Goal: Information Seeking & Learning: Learn about a topic

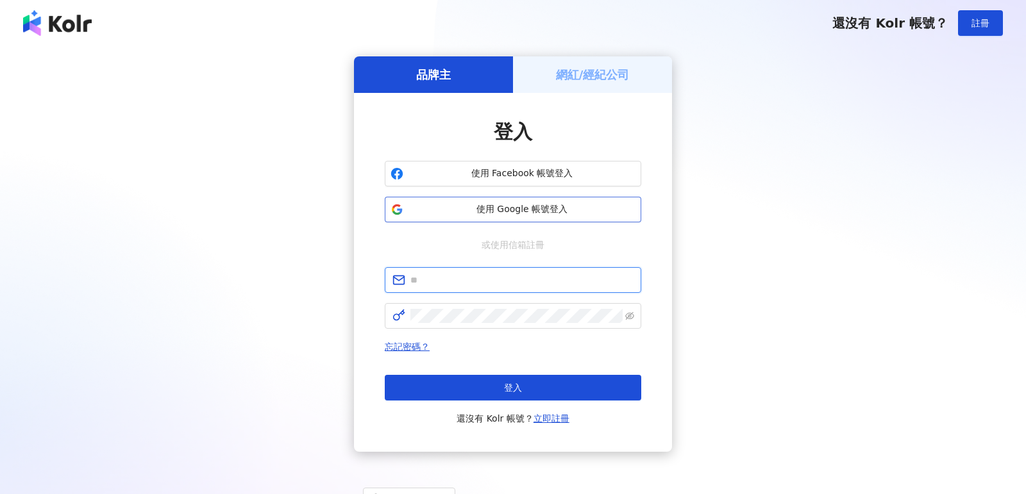
type input "**********"
click at [544, 214] on span "使用 Google 帳號登入" at bounding box center [521, 209] width 227 height 13
click at [479, 208] on span "使用 Google 帳號登入" at bounding box center [521, 209] width 227 height 13
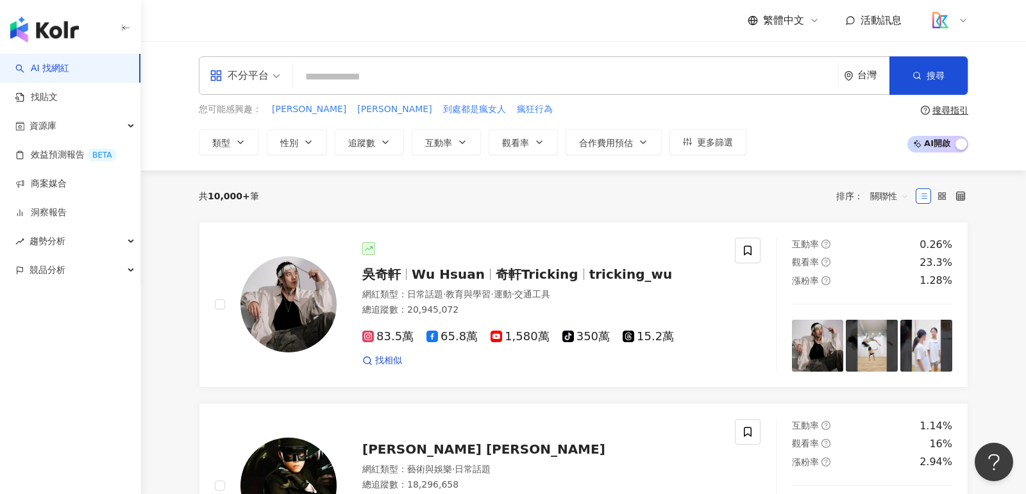
type input "*"
type input "**"
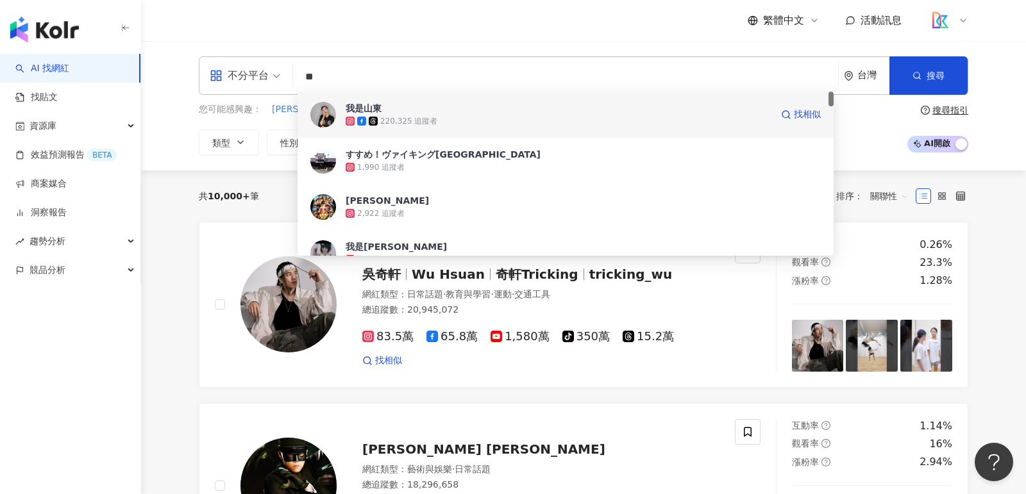
click at [420, 116] on div "220,325 追蹤者" at bounding box center [408, 121] width 57 height 11
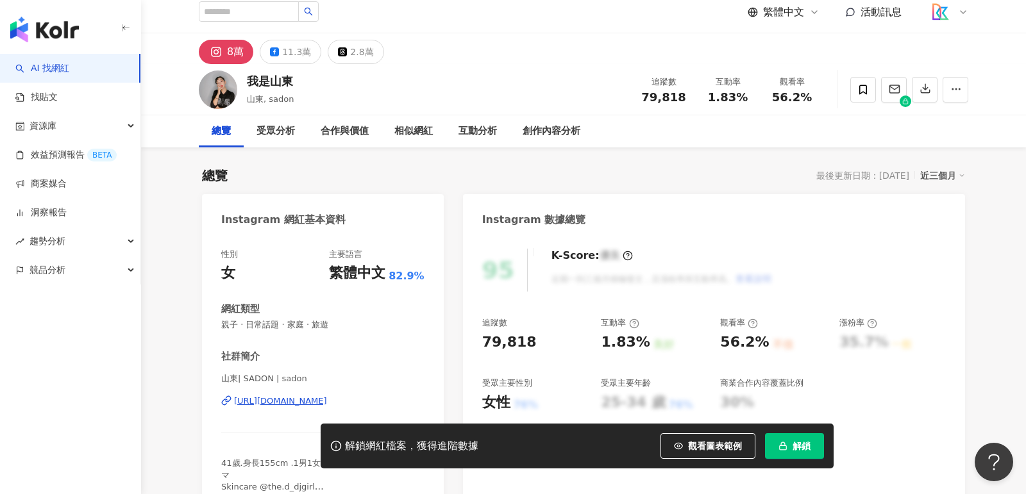
scroll to position [38, 0]
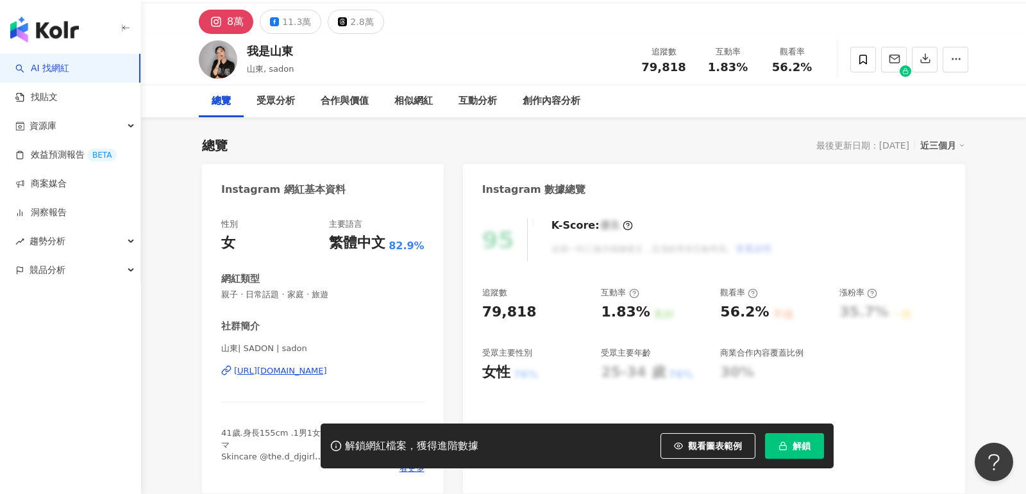
click at [327, 372] on div "[URL][DOMAIN_NAME]" at bounding box center [280, 371] width 93 height 12
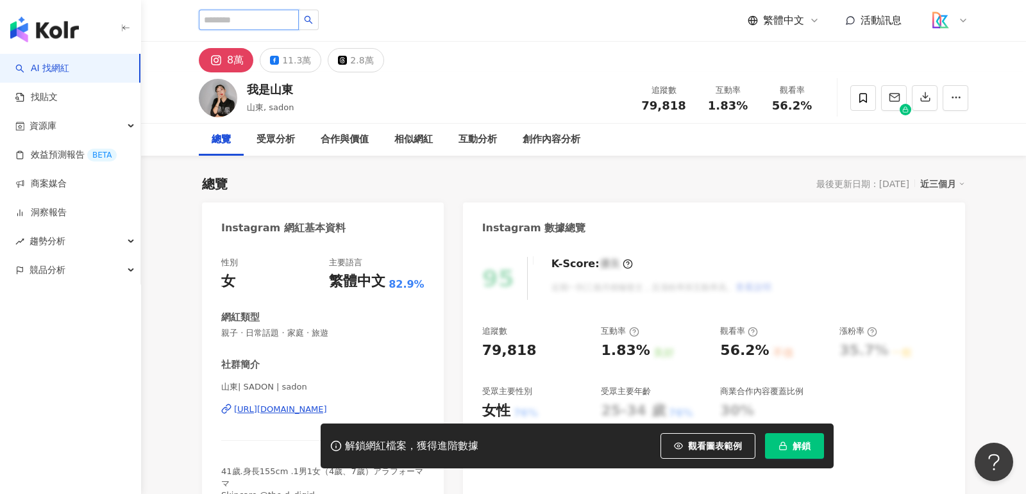
click at [260, 21] on input "search" at bounding box center [249, 20] width 100 height 21
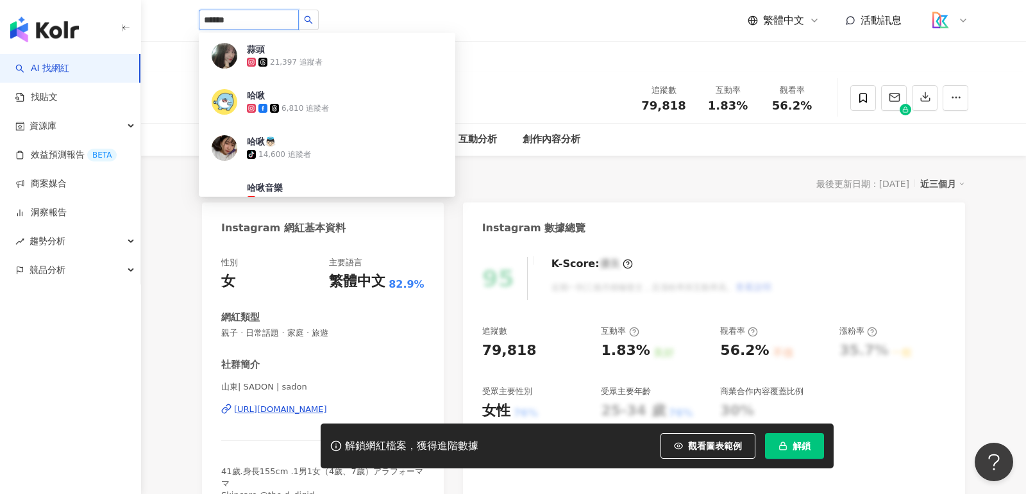
type input "****"
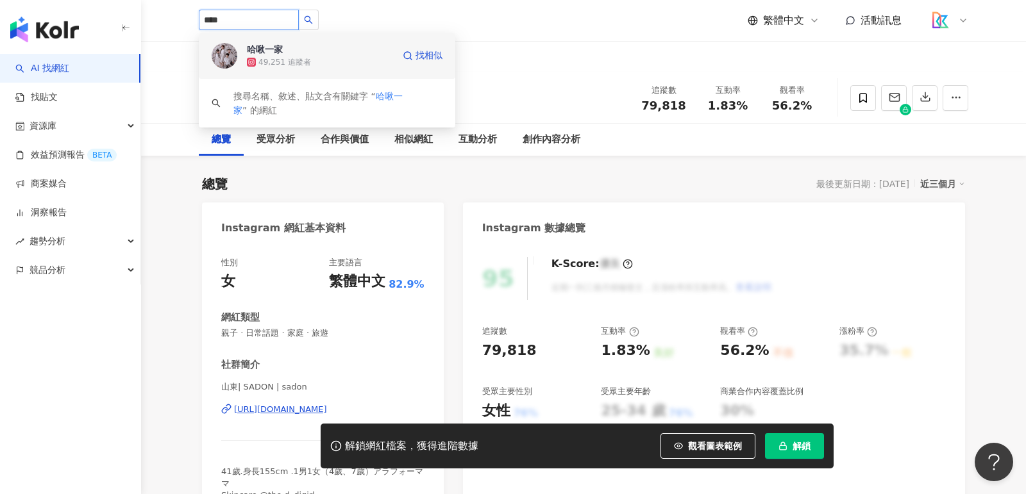
click at [359, 70] on div "哈啾一家 49,251 追蹤者 找相似" at bounding box center [327, 56] width 256 height 46
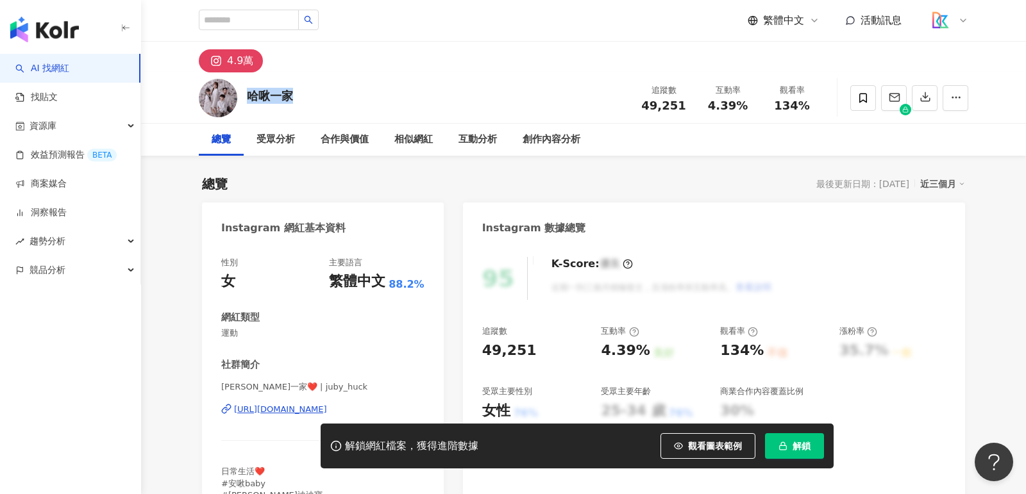
drag, startPoint x: 246, startPoint y: 97, endPoint x: 325, endPoint y: 97, distance: 78.9
click at [326, 97] on div "哈啾一家 追蹤數 49,251 互動率 4.39% 觀看率 134%" at bounding box center [583, 97] width 821 height 51
copy div "哈啾一家"
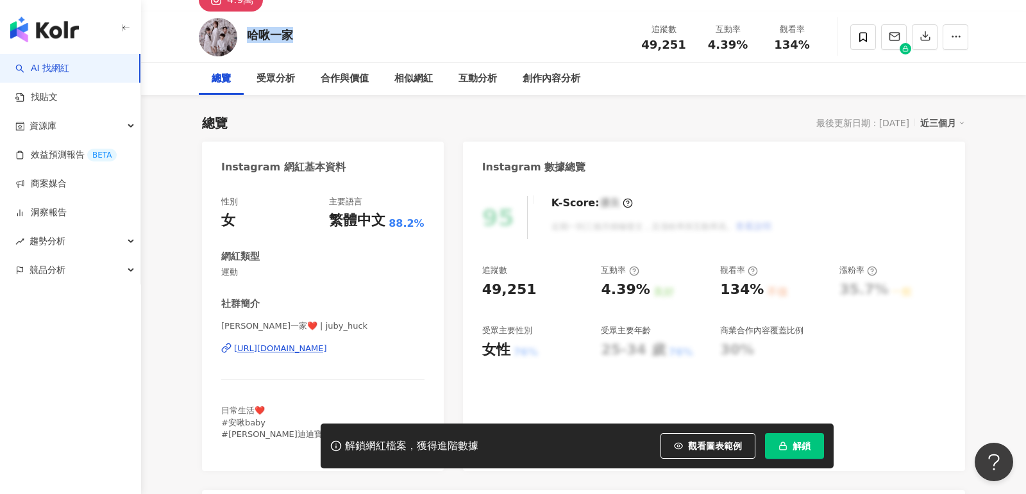
scroll to position [72, 0]
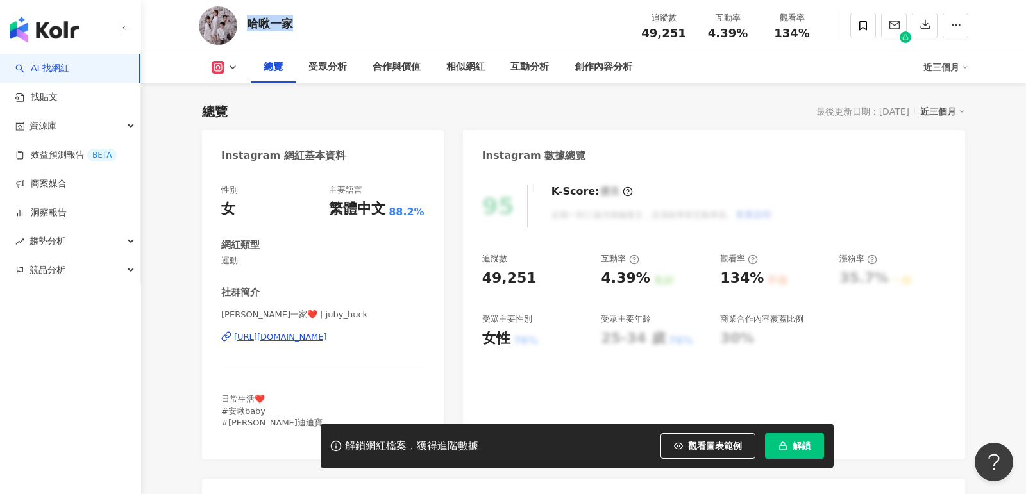
drag, startPoint x: 389, startPoint y: 346, endPoint x: 231, endPoint y: 338, distance: 157.9
click at [231, 338] on div "哈啾一家❤️ | juby_huck https://www.instagram.com/juby_huck/" at bounding box center [322, 346] width 203 height 75
copy div "https://www.instagram.com/juby_huck/"
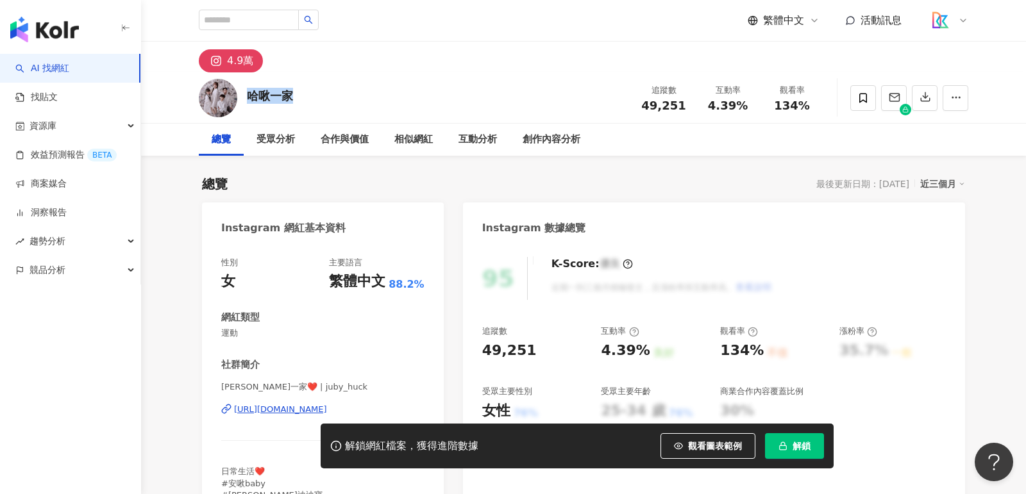
click at [327, 406] on div "https://www.instagram.com/juby_huck/" at bounding box center [280, 410] width 93 height 12
drag, startPoint x: 591, startPoint y: 354, endPoint x: 640, endPoint y: 353, distance: 49.4
click at [640, 353] on div "追蹤數 49,251 互動率 4.39% 良好 觀看率 134% 不佳 漲粉率 35.7% 一般 受眾主要性別 女性 76% 受眾主要年齡 25-34 歲 7…" at bounding box center [714, 373] width 464 height 95
click at [640, 353] on div "4.39%" at bounding box center [625, 351] width 49 height 20
drag, startPoint x: 603, startPoint y: 353, endPoint x: 642, endPoint y: 352, distance: 39.8
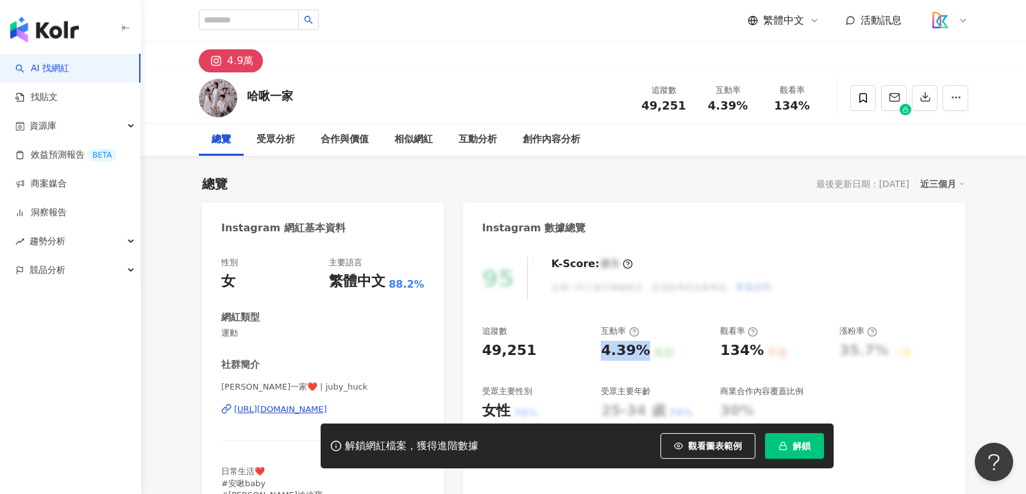
click at [642, 352] on div "4.39%" at bounding box center [625, 351] width 49 height 20
copy div "4.39%"
click at [297, 18] on input "search" at bounding box center [249, 20] width 100 height 21
type input "********"
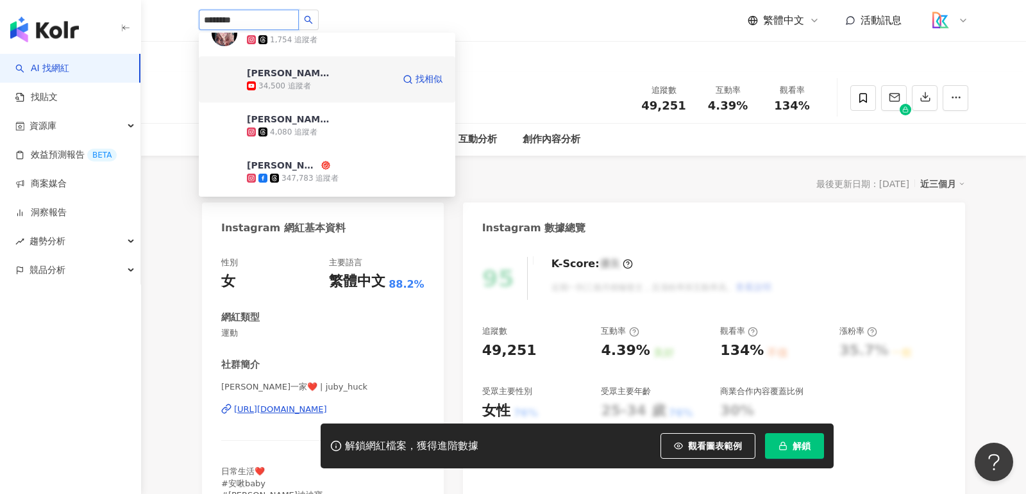
scroll to position [29, 0]
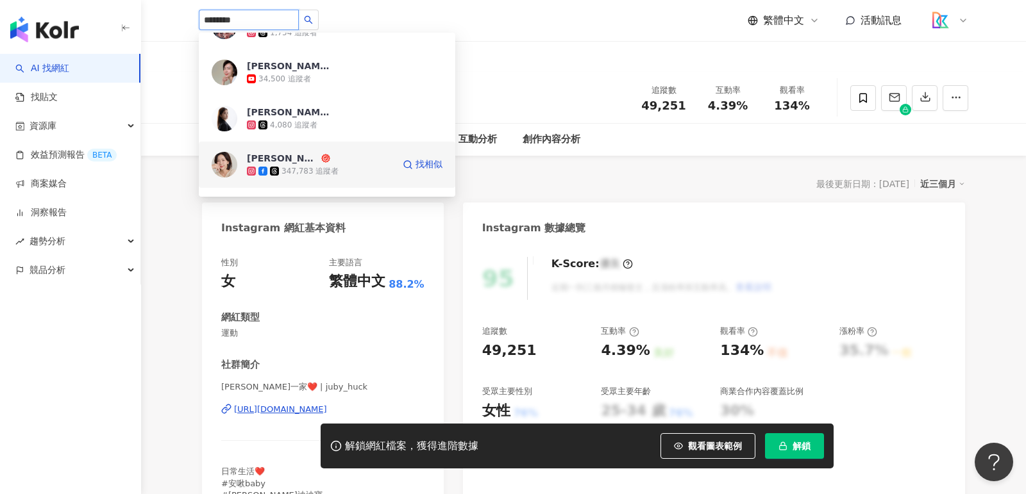
click at [285, 153] on span "蘇斉李" at bounding box center [288, 158] width 83 height 13
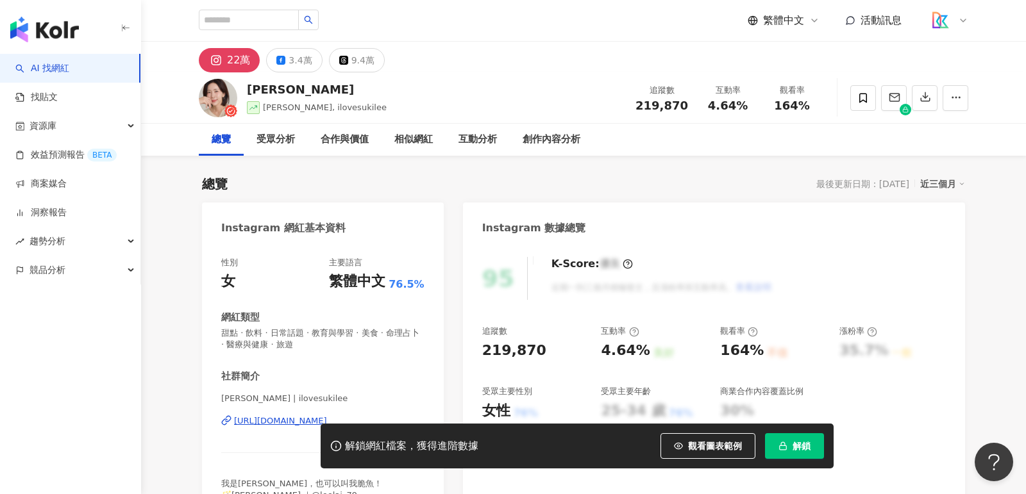
click at [283, 422] on div "https://www.instagram.com/ilovesukilee/" at bounding box center [280, 421] width 93 height 12
click at [296, 24] on input "search" at bounding box center [249, 20] width 100 height 21
type input "*"
type input "**"
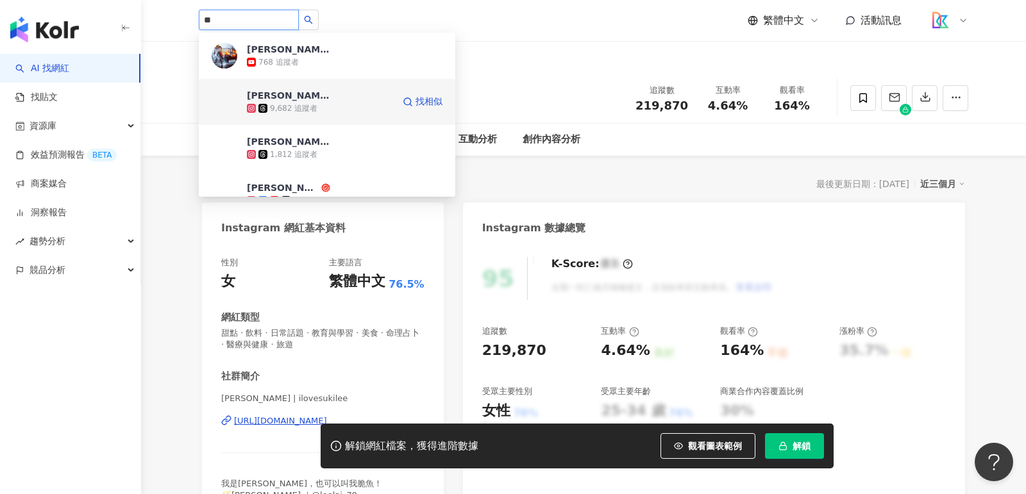
scroll to position [38, 0]
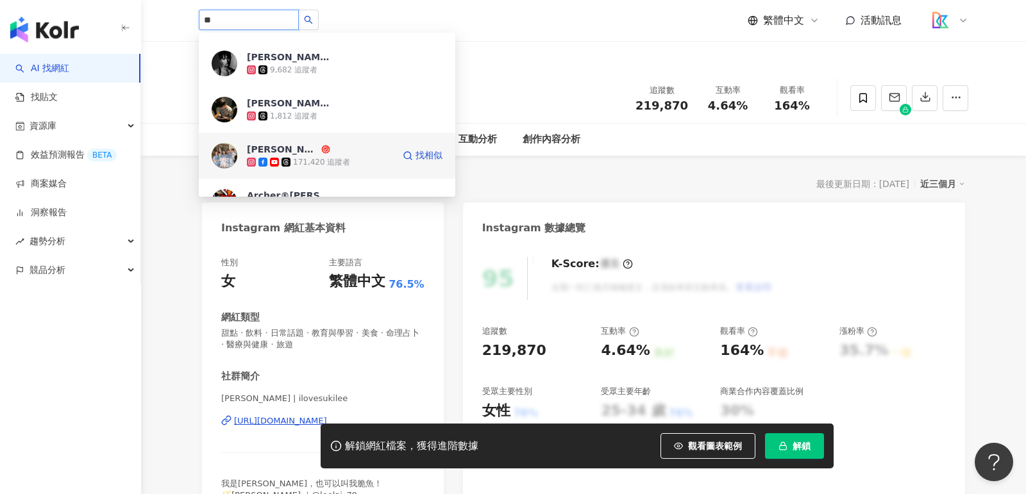
click at [273, 147] on div "Eric Lu" at bounding box center [283, 149] width 72 height 13
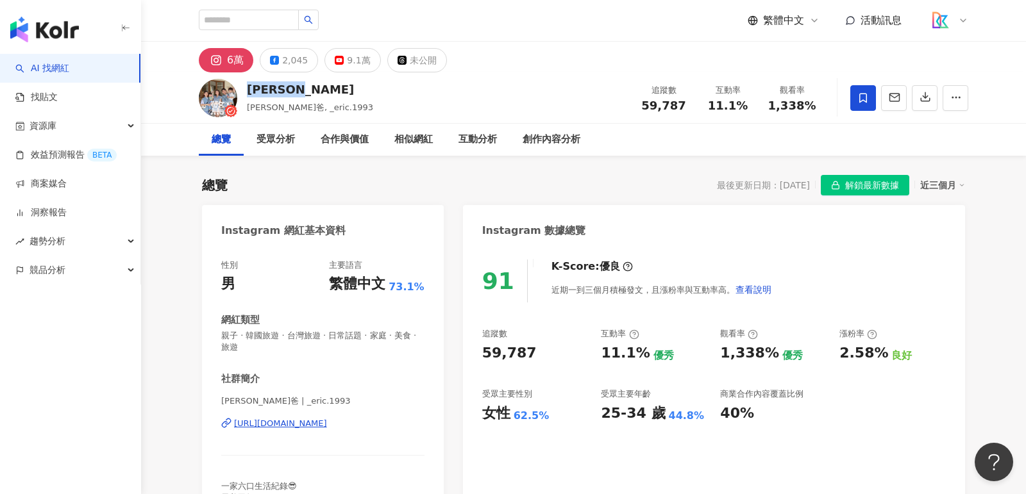
drag, startPoint x: 242, startPoint y: 92, endPoint x: 301, endPoint y: 92, distance: 58.3
click at [301, 92] on div "Eric Lu 小徹爸, _eric.1993 追蹤數 59,787 互動率 11.1% 觀看率 1,338%" at bounding box center [583, 97] width 821 height 51
copy div "Eric Lu"
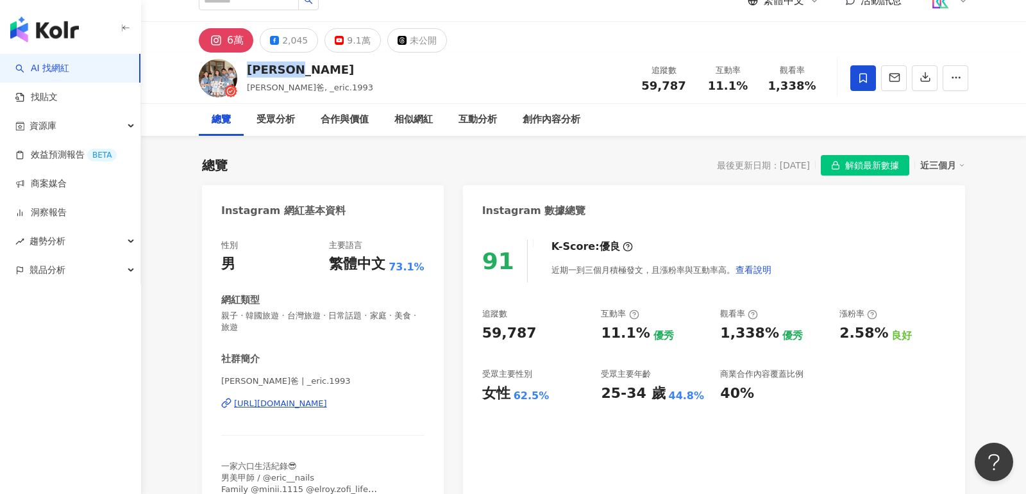
scroll to position [235, 0]
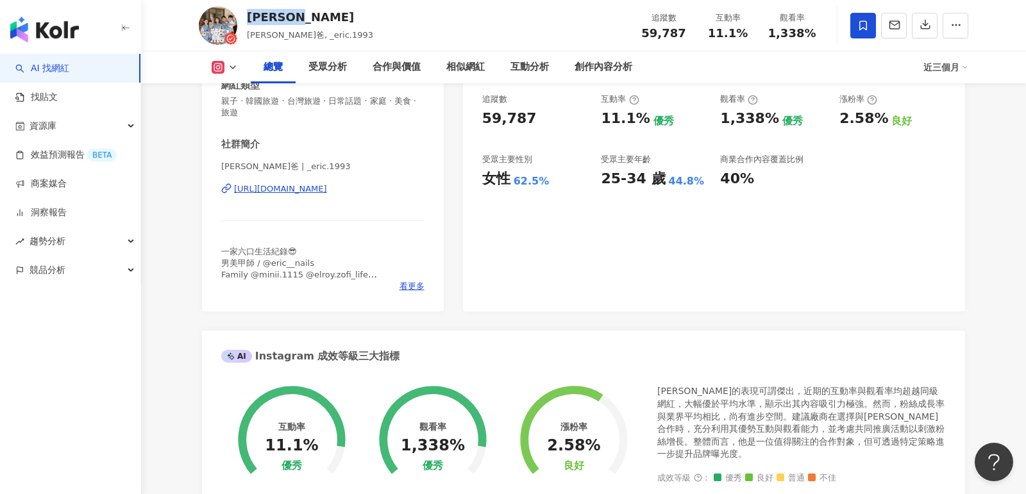
drag, startPoint x: 400, startPoint y: 197, endPoint x: 233, endPoint y: 190, distance: 167.4
click at [233, 190] on div "Eric 小徹爸 | _eric.1993 https://www.instagram.com/_eric.1993/" at bounding box center [322, 198] width 203 height 75
copy div "https://www.instagram.com/_eric.1993/"
click at [256, 193] on div "https://www.instagram.com/_eric.1993/" at bounding box center [280, 189] width 93 height 12
click at [69, 62] on link "AI 找網紅" at bounding box center [42, 68] width 54 height 13
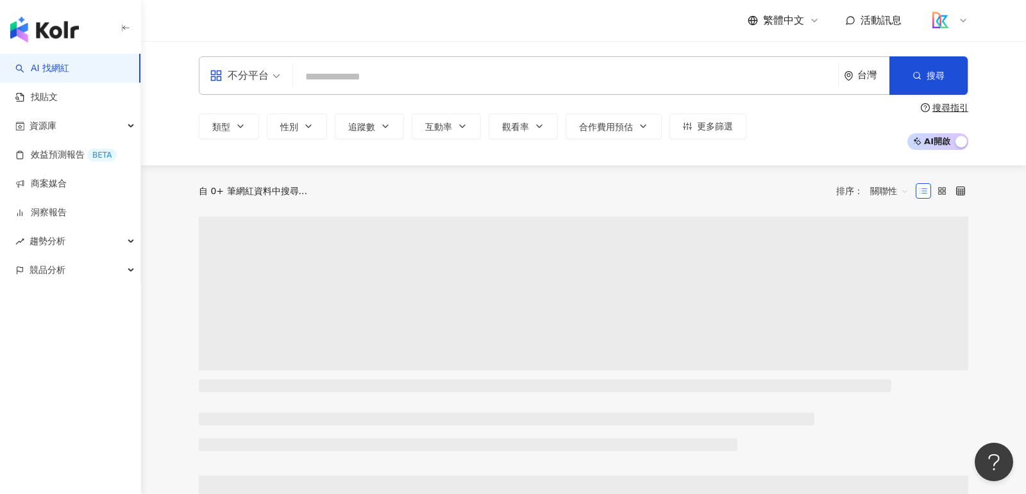
click at [331, 71] on input "search" at bounding box center [565, 77] width 535 height 24
type input "*"
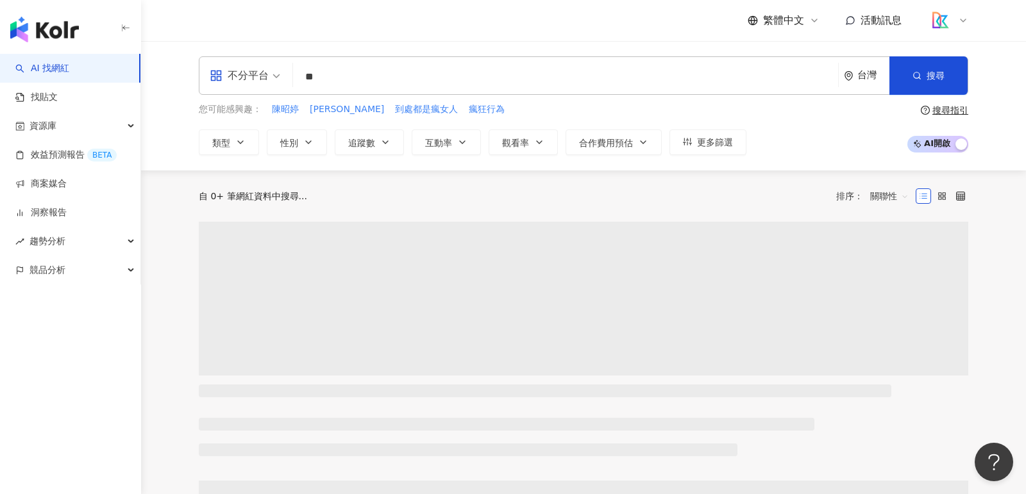
type input "*"
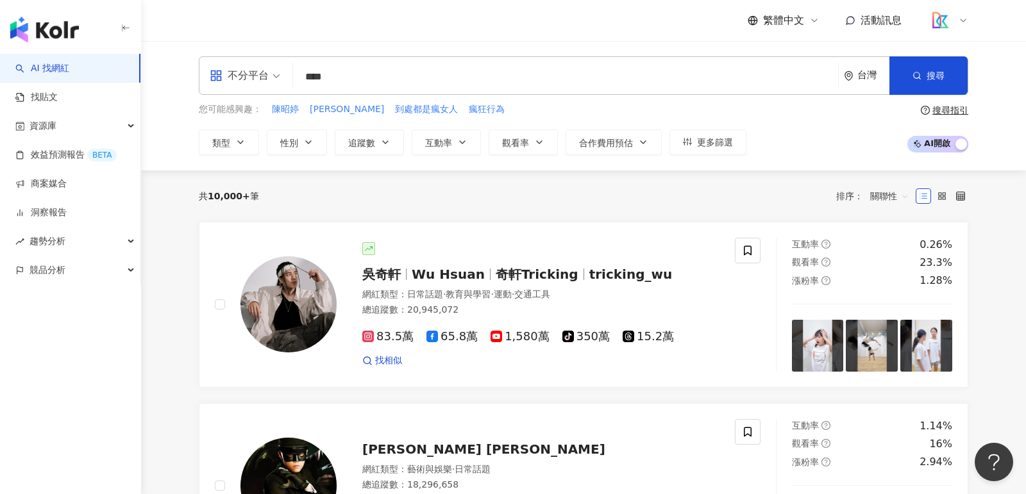
type input "***"
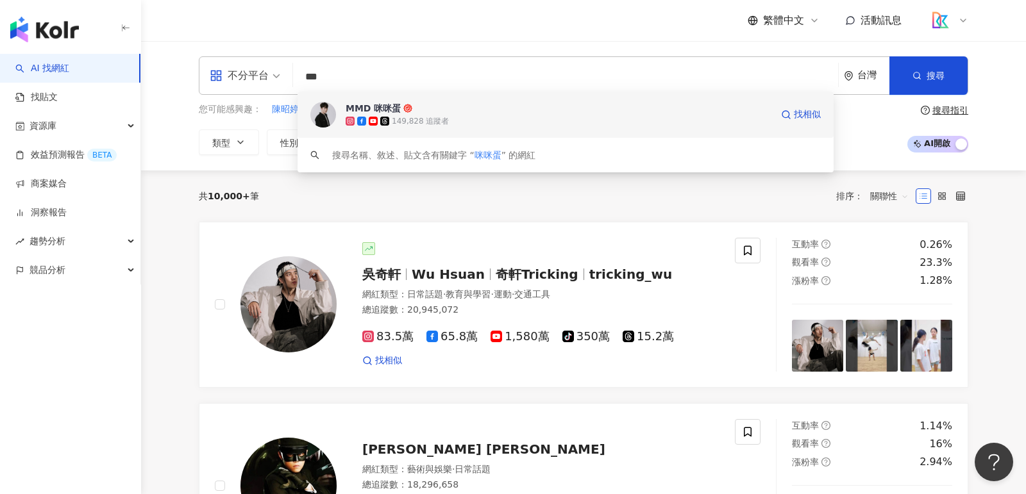
click at [531, 119] on div "149,828 追蹤者" at bounding box center [559, 121] width 426 height 13
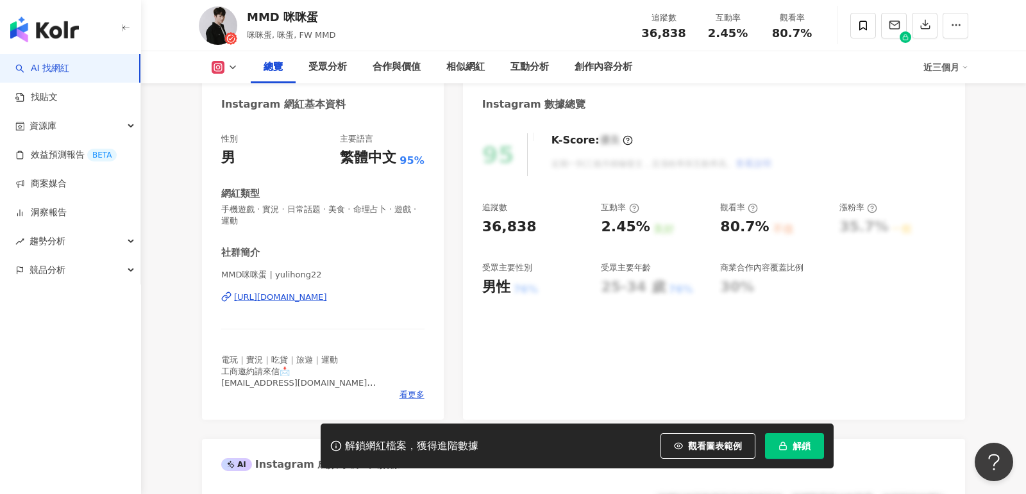
scroll to position [125, 0]
click at [327, 300] on div "[URL][DOMAIN_NAME]" at bounding box center [280, 296] width 93 height 12
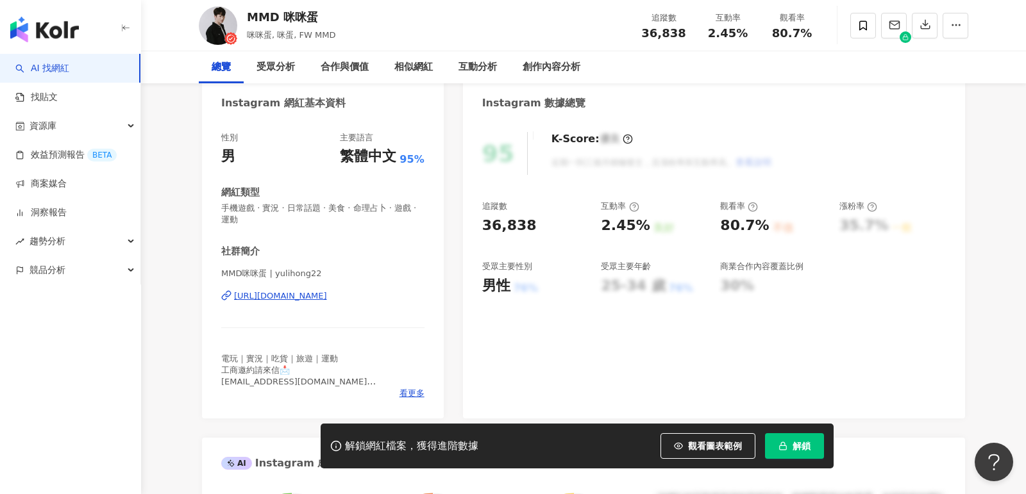
scroll to position [0, 0]
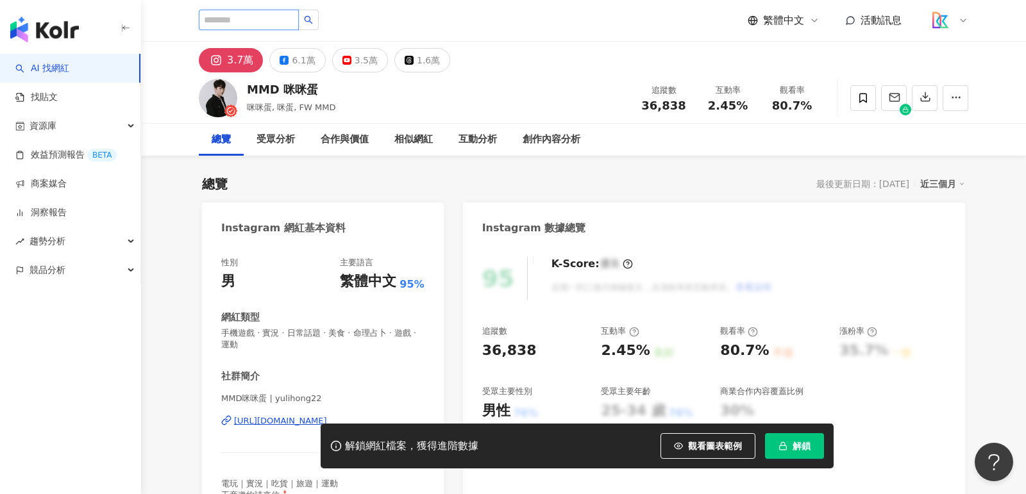
click at [221, 24] on input "search" at bounding box center [249, 20] width 100 height 21
type input "**"
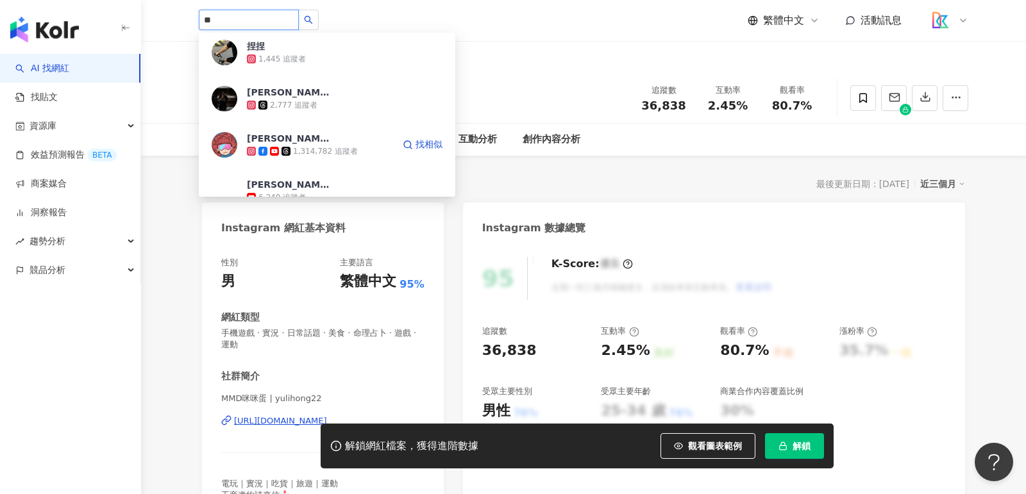
scroll to position [255, 0]
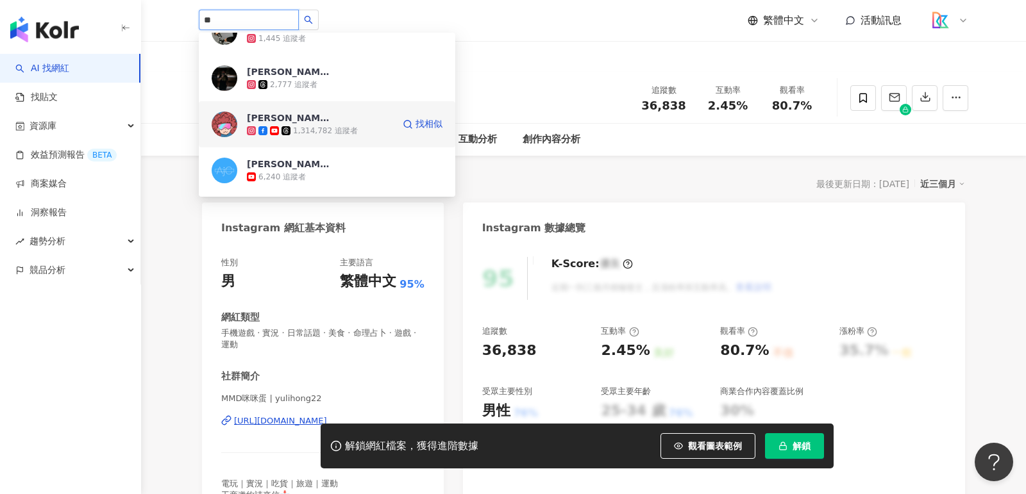
click at [306, 116] on span "[PERSON_NAME]" at bounding box center [288, 118] width 83 height 13
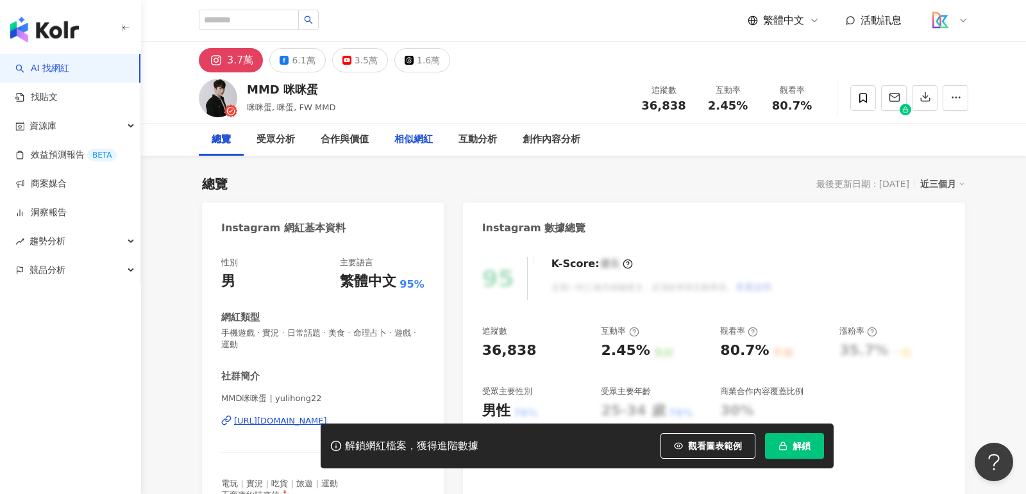
click at [419, 137] on div "相似網紅" at bounding box center [413, 139] width 38 height 15
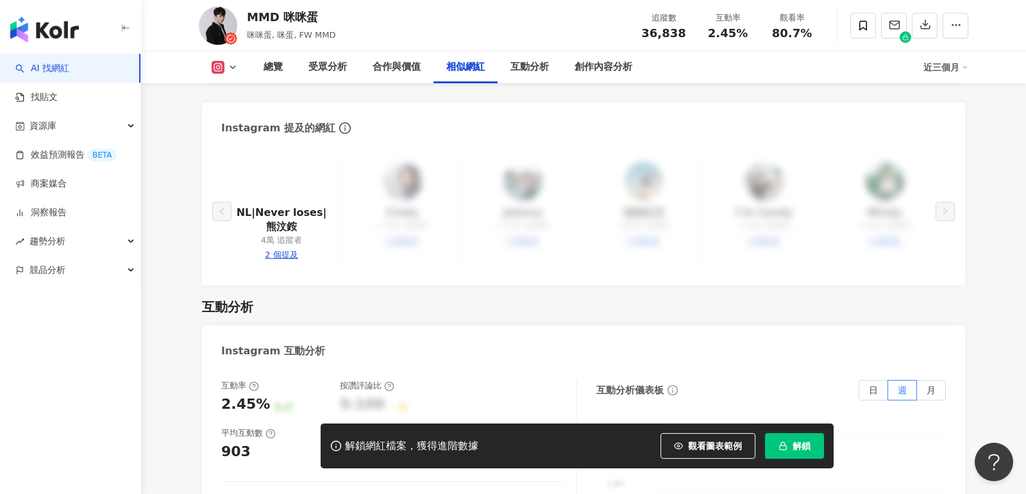
scroll to position [2332, 0]
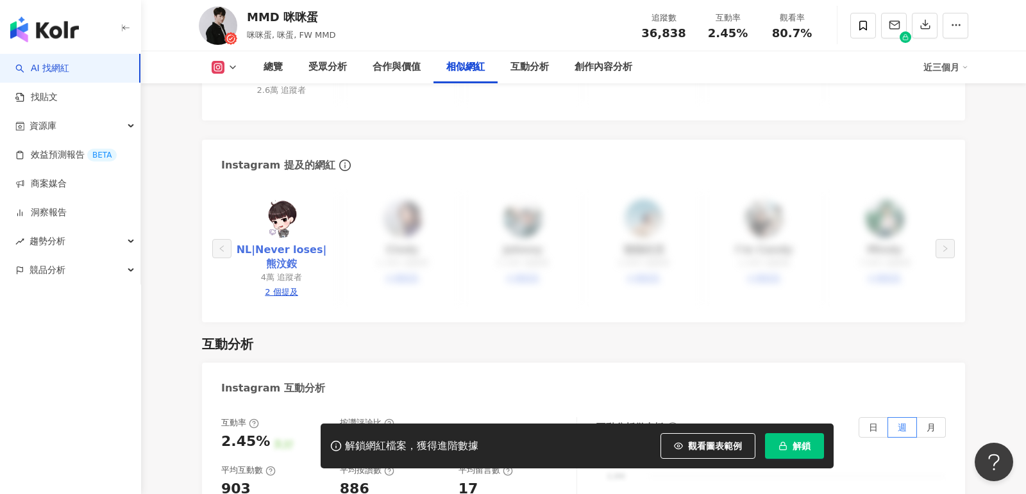
click at [319, 243] on link "NL|Never loses|熊汶銨" at bounding box center [281, 257] width 100 height 29
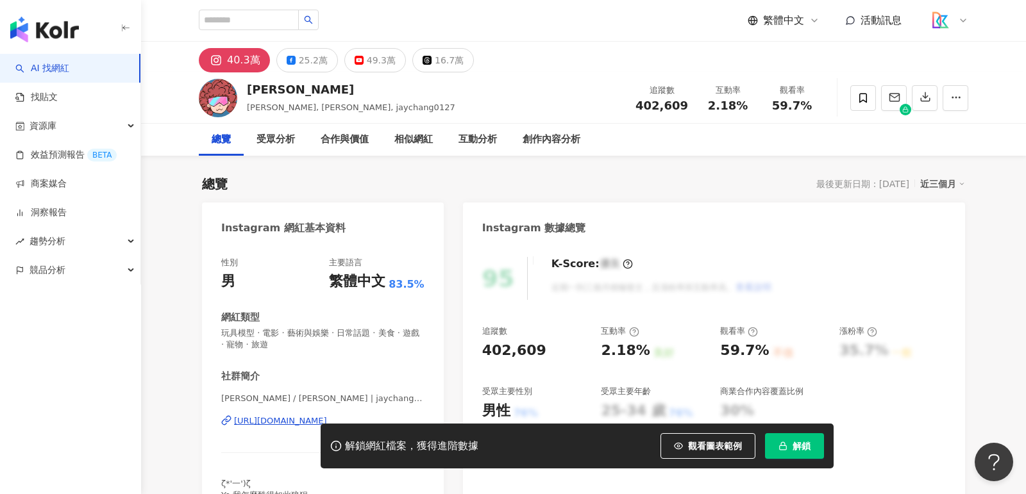
click at [296, 424] on div "解鎖網紅檔案，獲得進階數據 觀看圖表範例 解鎖" at bounding box center [513, 446] width 1026 height 45
click at [295, 418] on div "[URL][DOMAIN_NAME]" at bounding box center [280, 421] width 93 height 12
click at [240, 23] on input "search" at bounding box center [249, 20] width 100 height 21
type input "*"
click at [275, 14] on input "search" at bounding box center [249, 20] width 100 height 21
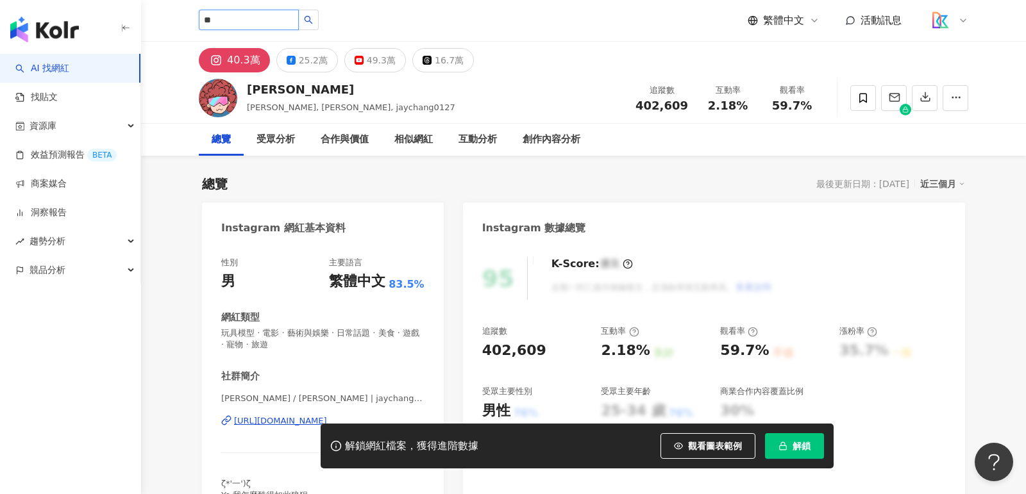
type input "*"
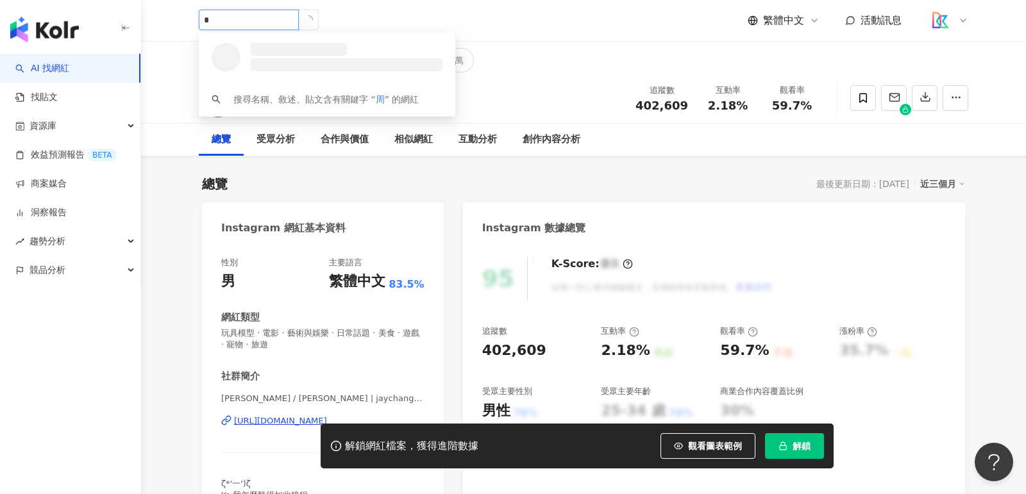
type input "*"
